Goal: Task Accomplishment & Management: Use online tool/utility

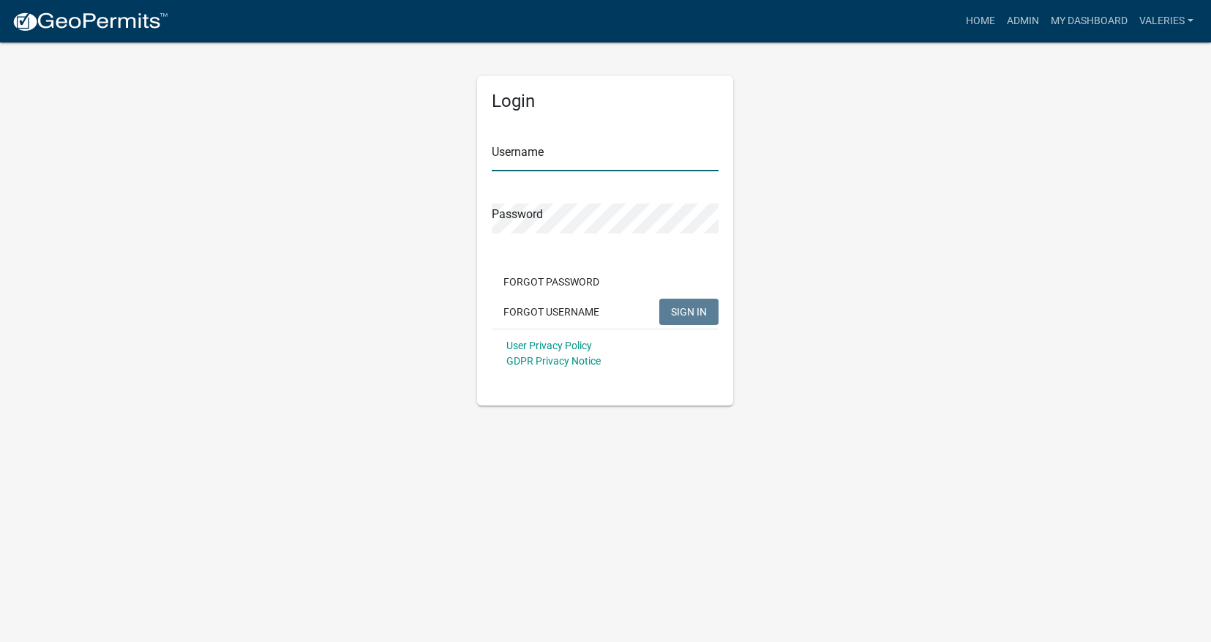
type input "valeries"
click link at bounding box center [90, 21] width 157 height 31
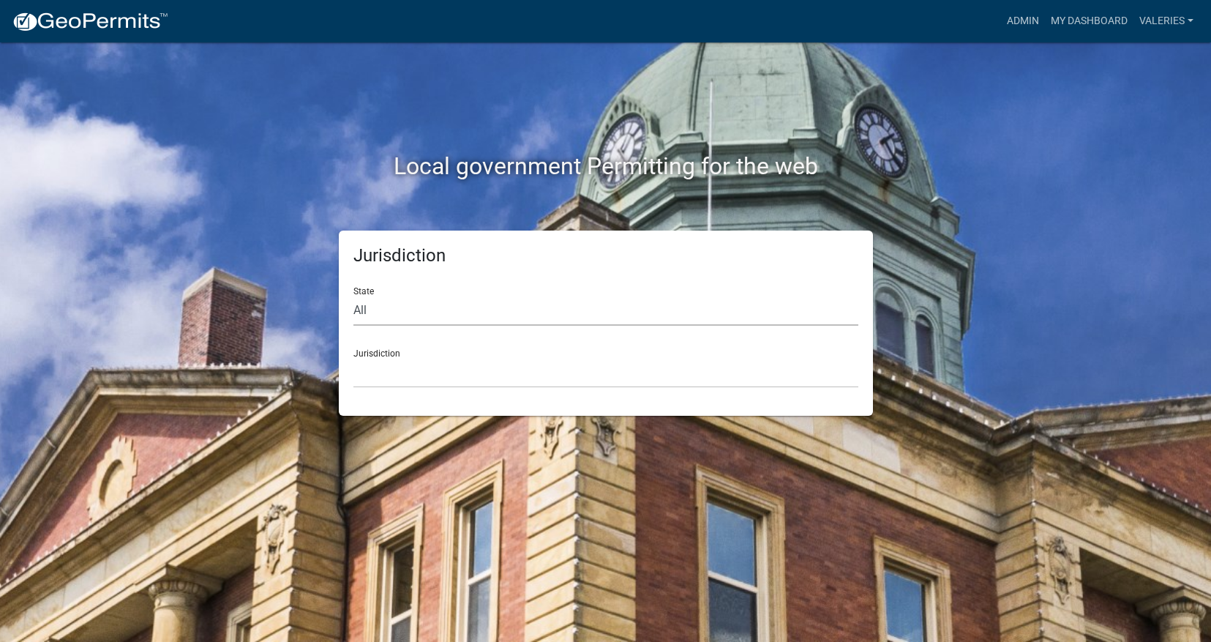
click at [680, 318] on select "All [US_STATE] [US_STATE] [US_STATE] [US_STATE] [US_STATE] [US_STATE] [US_STATE…" at bounding box center [605, 311] width 505 height 30
select select "[US_STATE]"
click at [353, 296] on select "All [US_STATE] [US_STATE] [US_STATE] [US_STATE] [US_STATE] [US_STATE] [US_STATE…" at bounding box center [605, 311] width 505 height 30
click at [626, 373] on select "[GEOGRAPHIC_DATA], [US_STATE] [GEOGRAPHIC_DATA], [US_STATE] [GEOGRAPHIC_DATA], …" at bounding box center [605, 373] width 505 height 30
click at [1066, 25] on link "My Dashboard" at bounding box center [1089, 21] width 89 height 28
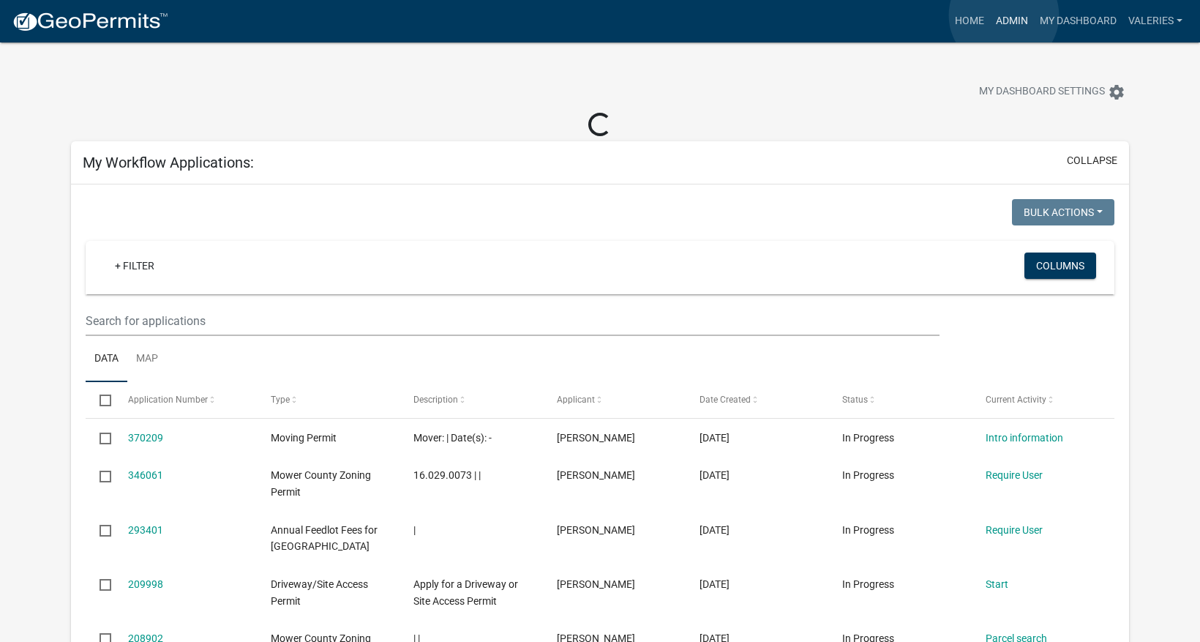
click at [1004, 15] on link "Admin" at bounding box center [1012, 21] width 44 height 28
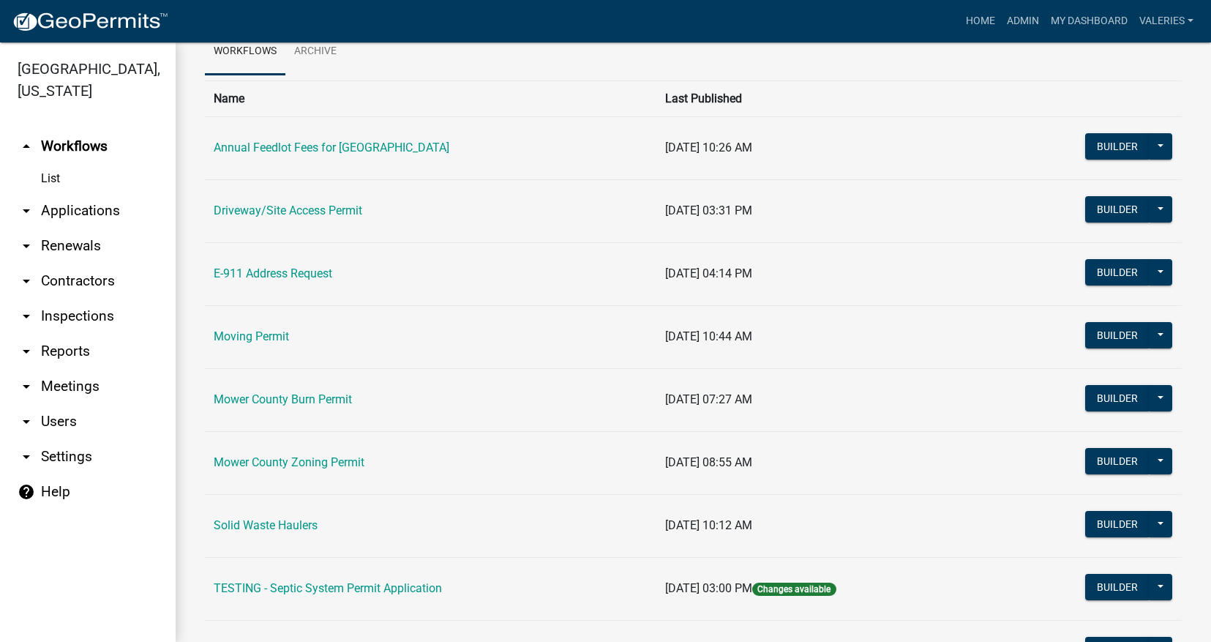
scroll to position [219, 0]
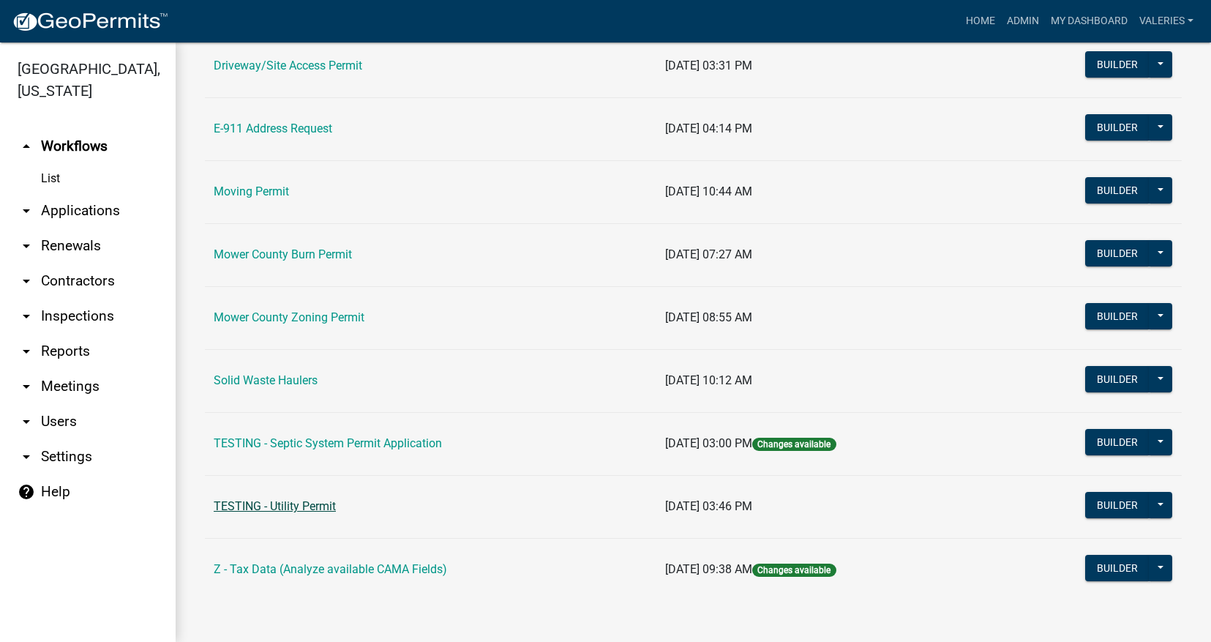
click at [297, 506] on link "TESTING - Utility Permit" at bounding box center [275, 506] width 122 height 14
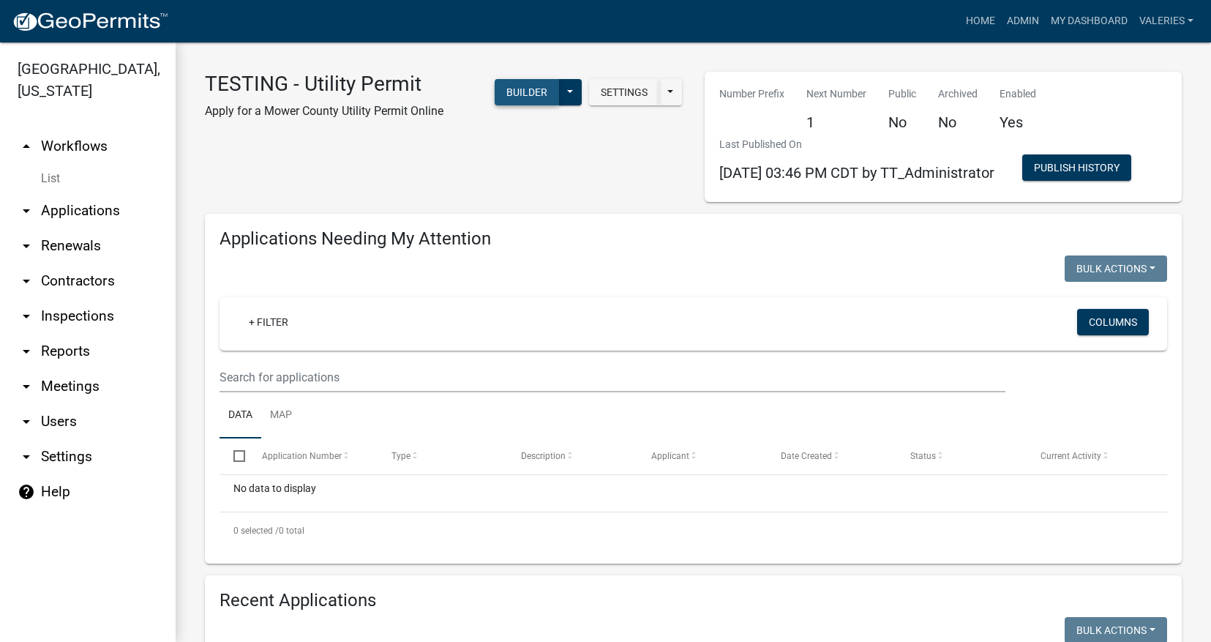
click at [529, 94] on button "Builder" at bounding box center [527, 92] width 64 height 26
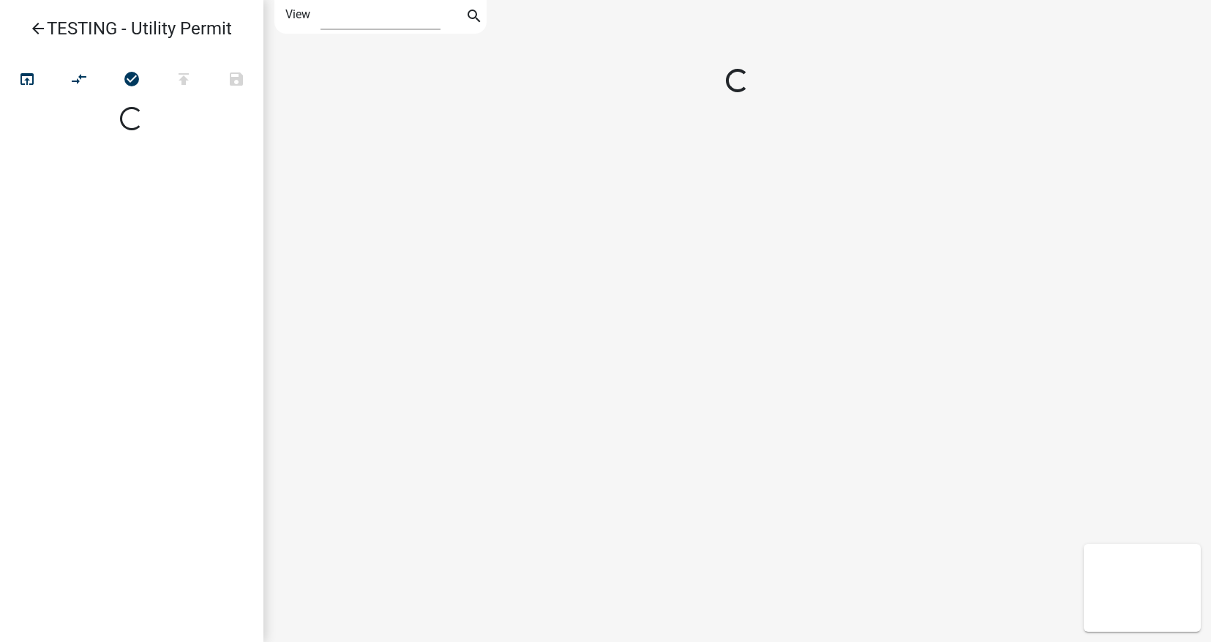
select select "1"
